Goal: Download file/media

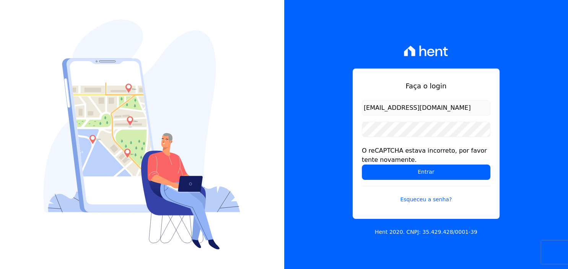
click at [444, 249] on div "Faça o login financeiro@flexinc.com.br O reCAPTCHA estava incorreto, por favor …" at bounding box center [426, 134] width 284 height 269
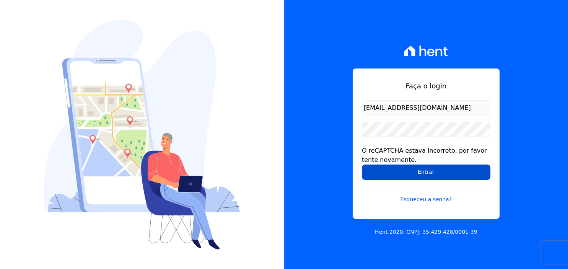
click at [439, 173] on input "Entrar" at bounding box center [426, 171] width 128 height 15
click at [424, 172] on input "Entrar" at bounding box center [426, 171] width 128 height 15
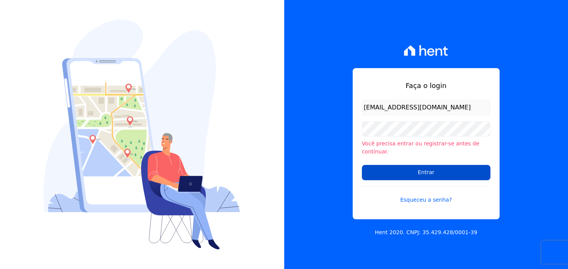
type input "[EMAIL_ADDRESS][DOMAIN_NAME]"
click at [435, 174] on input "Entrar" at bounding box center [426, 172] width 128 height 15
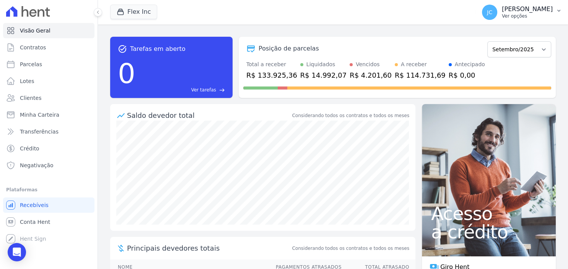
click at [520, 15] on p "Ver opções" at bounding box center [527, 16] width 51 height 6
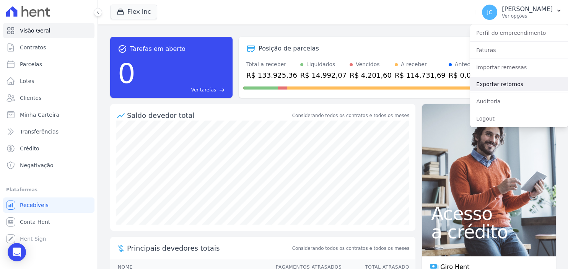
click at [504, 80] on link "Exportar retornos" at bounding box center [519, 84] width 98 height 14
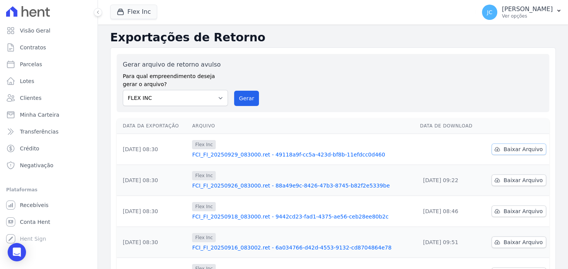
click at [512, 148] on span "Baixar Arquivo" at bounding box center [522, 149] width 39 height 8
